Goal: Find specific page/section: Find specific page/section

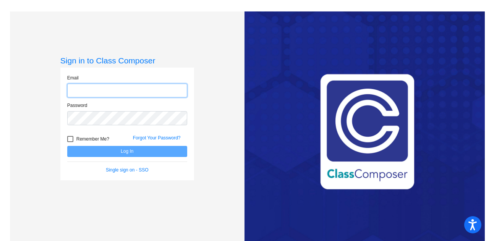
type input "[EMAIL_ADDRESS][DOMAIN_NAME]"
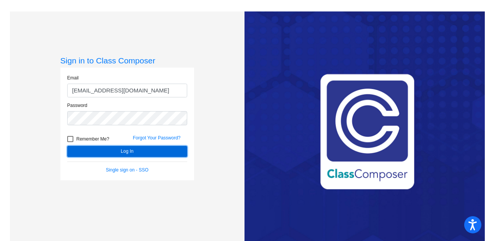
click at [136, 151] on button "Log In" at bounding box center [127, 151] width 120 height 11
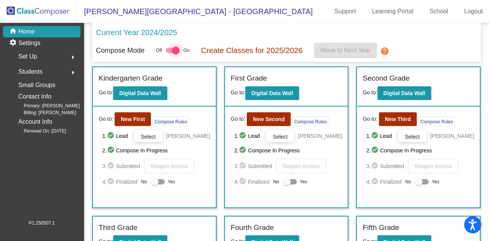
click at [170, 50] on div at bounding box center [173, 50] width 14 height 5
click at [170, 53] on input "checkbox" at bounding box center [169, 53] width 0 height 0
checkbox input "false"
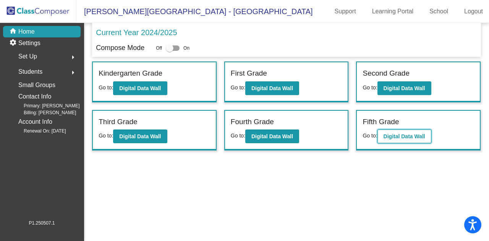
click at [411, 137] on b "Digital Data Wall" at bounding box center [404, 136] width 42 height 6
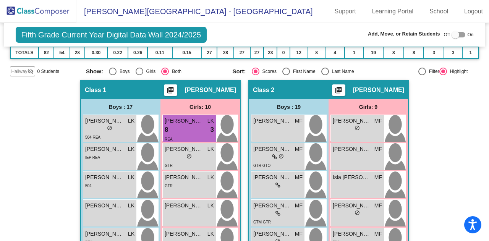
scroll to position [117, 0]
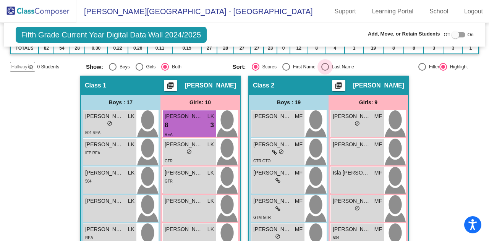
click at [323, 67] on div "Select an option" at bounding box center [325, 67] width 8 height 8
click at [325, 71] on input "Last Name" at bounding box center [325, 71] width 0 height 0
radio input "true"
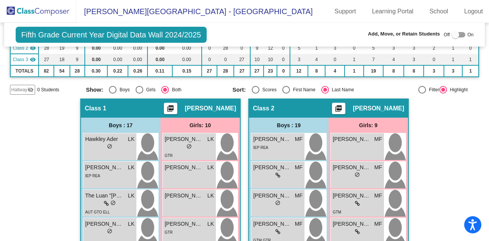
scroll to position [0, 0]
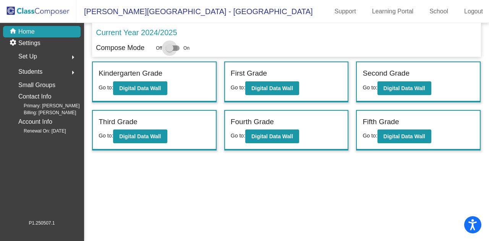
click at [172, 48] on div at bounding box center [170, 48] width 8 height 8
click at [170, 51] on input "checkbox" at bounding box center [169, 51] width 0 height 0
checkbox input "true"
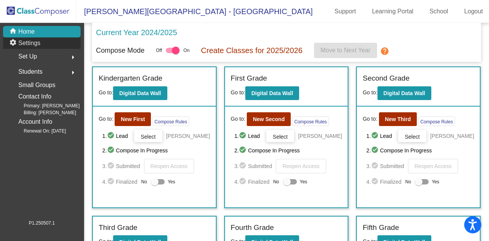
click at [36, 44] on p "Settings" at bounding box center [29, 43] width 22 height 9
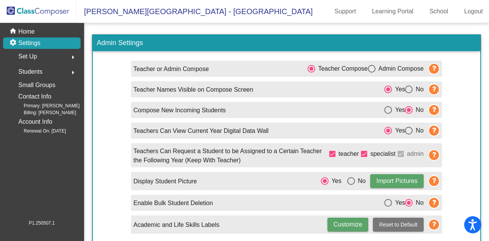
scroll to position [3, 0]
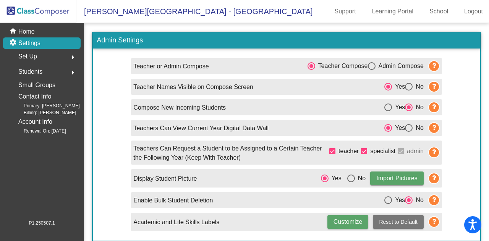
click at [41, 71] on span "Students" at bounding box center [30, 71] width 24 height 11
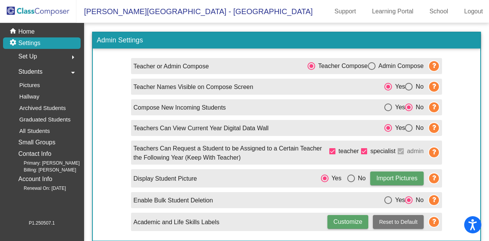
click at [41, 71] on span "Students" at bounding box center [30, 71] width 24 height 11
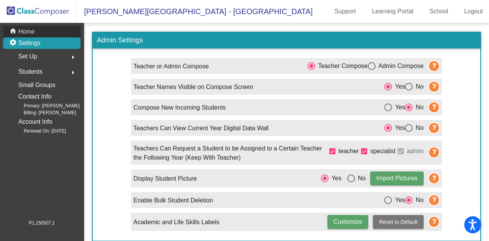
click at [24, 33] on p "Home" at bounding box center [26, 31] width 16 height 9
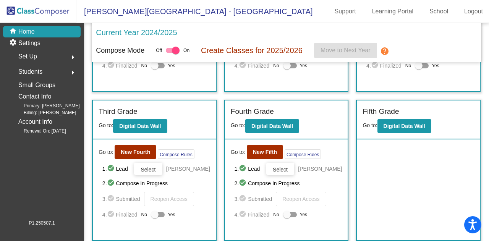
scroll to position [121, 0]
click at [261, 151] on b "New Fifth" at bounding box center [265, 152] width 24 height 6
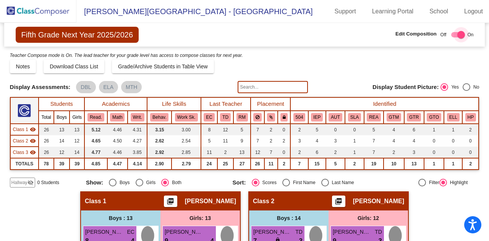
click at [457, 36] on div at bounding box center [461, 35] width 8 height 8
checkbox input "false"
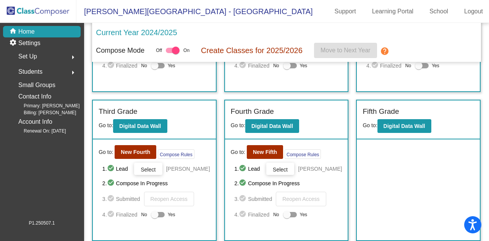
scroll to position [121, 0]
click at [390, 126] on b "Digital Data Wall" at bounding box center [404, 126] width 42 height 6
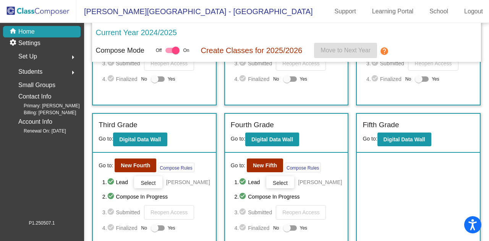
scroll to position [121, 0]
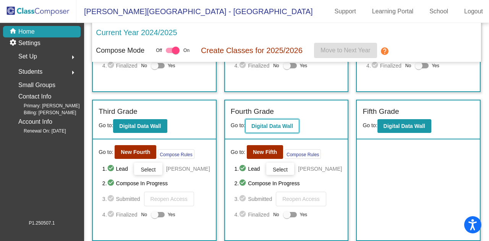
click at [267, 123] on b "Digital Data Wall" at bounding box center [272, 126] width 42 height 6
